Goal: Transaction & Acquisition: Purchase product/service

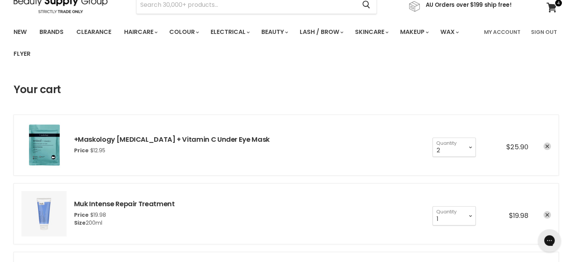
scroll to position [188, 0]
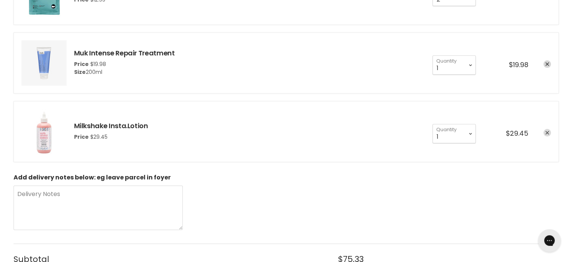
click at [548, 131] on icon "remove Milkshake Insta.Lotion" at bounding box center [548, 133] width 4 height 4
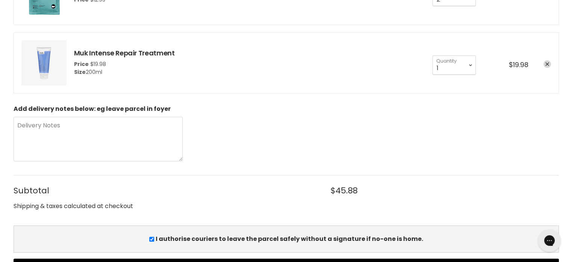
click at [547, 64] on icon "remove Muk Intense Repair Treatment" at bounding box center [548, 64] width 4 height 4
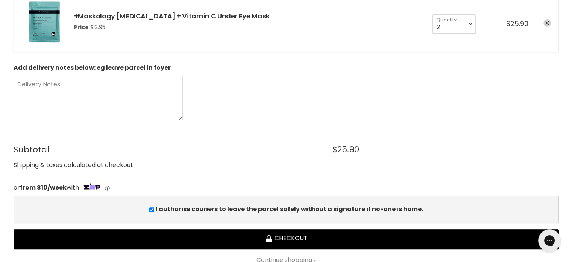
scroll to position [38, 0]
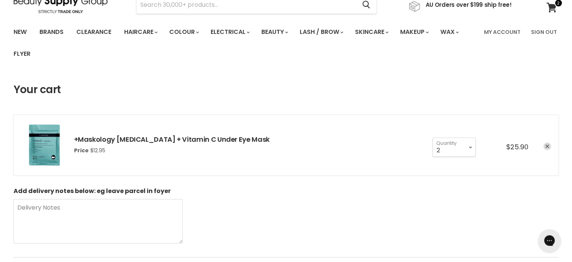
click at [548, 146] on icon "remove +Maskology Retinol + Vitamin C Under Eye Mask" at bounding box center [548, 147] width 4 height 4
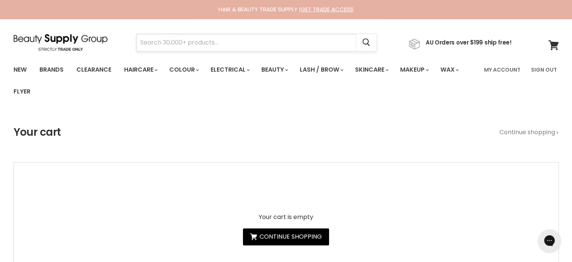
click at [171, 41] on input "Search" at bounding box center [247, 42] width 220 height 17
paste input "Davroe Smooth"
type input "Davroe Smooth"
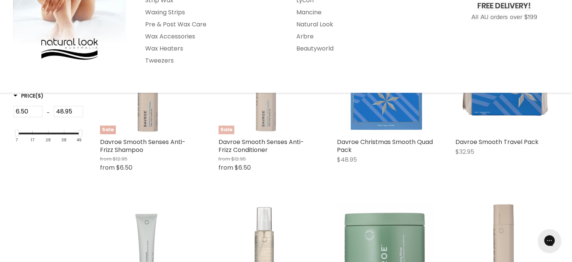
scroll to position [226, 0]
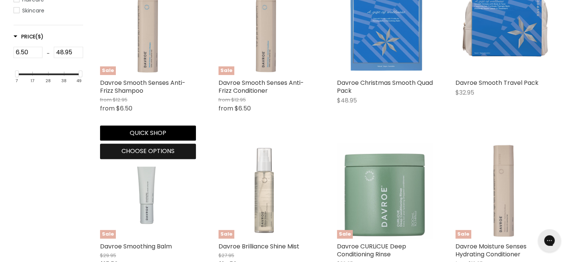
click at [145, 151] on span "Choose options" at bounding box center [148, 150] width 53 height 9
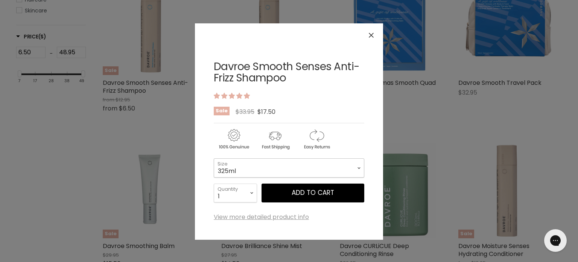
drag, startPoint x: 256, startPoint y: 168, endPoint x: 253, endPoint y: 176, distance: 8.0
click at [254, 168] on select "325ml 100ml 1 Litre" at bounding box center [289, 167] width 151 height 19
click at [214, 158] on select "325ml 100ml 1 Litre" at bounding box center [289, 167] width 151 height 19
select select "1 Litre"
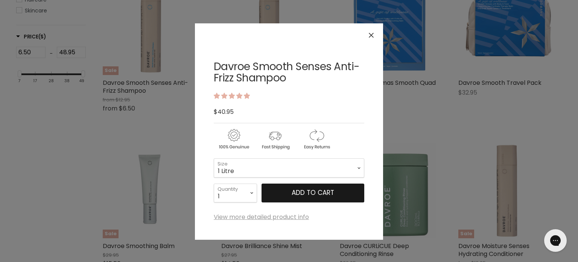
click at [288, 190] on button "Add to cart" at bounding box center [313, 192] width 103 height 19
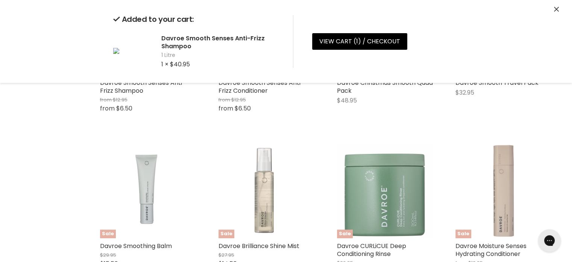
click at [554, 11] on icon "Close" at bounding box center [556, 9] width 5 height 5
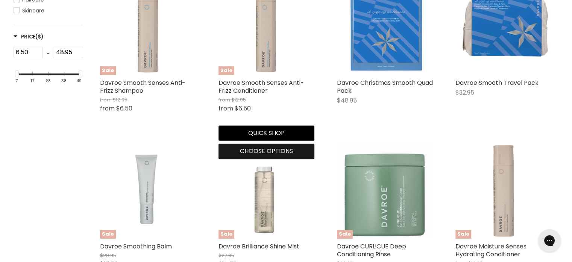
click at [249, 152] on span "Choose options" at bounding box center [266, 150] width 53 height 9
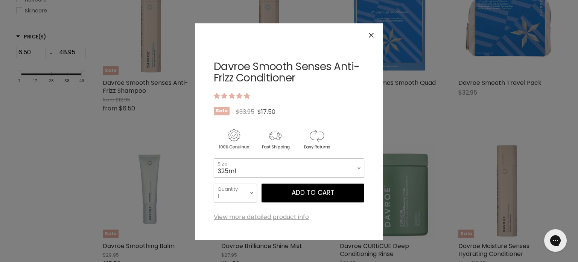
drag, startPoint x: 306, startPoint y: 170, endPoint x: 298, endPoint y: 172, distance: 9.0
click at [305, 171] on select "325ml 100ml 1 Litre" at bounding box center [289, 167] width 151 height 19
click at [214, 158] on select "325ml 100ml 1 Litre" at bounding box center [289, 167] width 151 height 19
select select "1 Litre"
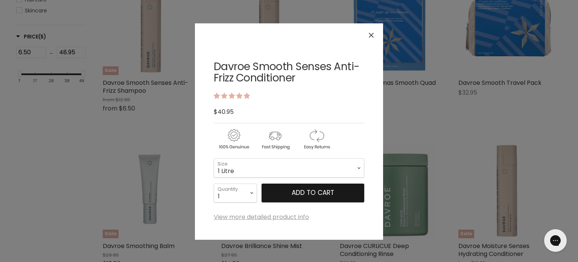
click at [295, 194] on button "Add to cart" at bounding box center [313, 192] width 103 height 19
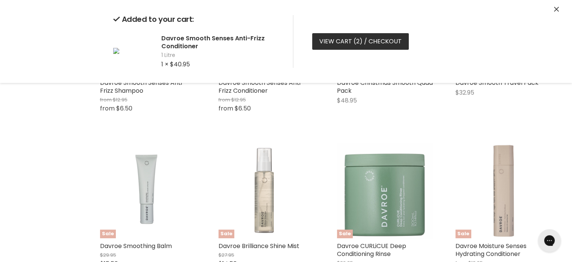
click at [335, 40] on link "View cart ( 2 ) / Checkout" at bounding box center [360, 41] width 97 height 17
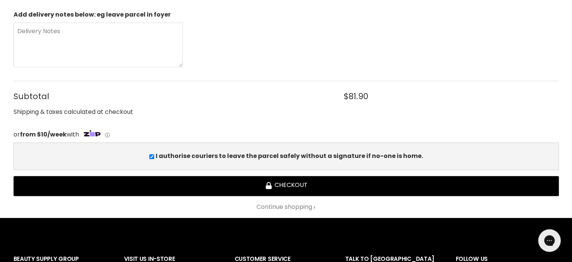
scroll to position [376, 0]
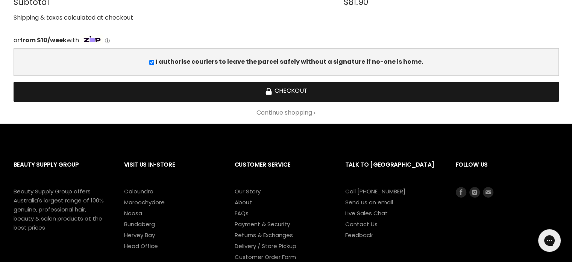
click at [280, 91] on button "Checkout" at bounding box center [287, 92] width 546 height 20
